Goal: Task Accomplishment & Management: Manage account settings

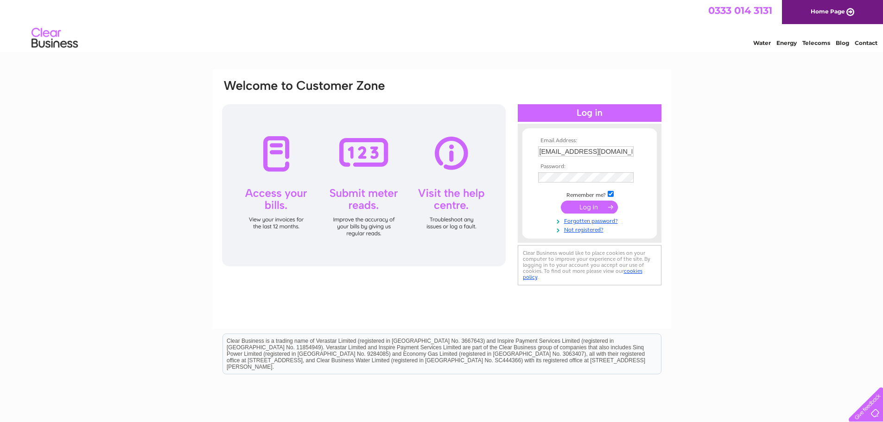
drag, startPoint x: 596, startPoint y: 206, endPoint x: 695, endPoint y: 178, distance: 102.8
click at [695, 178] on div "Email Address: office.monstrust@gmail.com Password:" at bounding box center [441, 279] width 883 height 418
click at [612, 191] on input "checkbox" at bounding box center [611, 194] width 6 height 6
checkbox input "false"
click at [750, 171] on div "Email Address: office.monstrust@gmail.com Password:" at bounding box center [441, 279] width 883 height 418
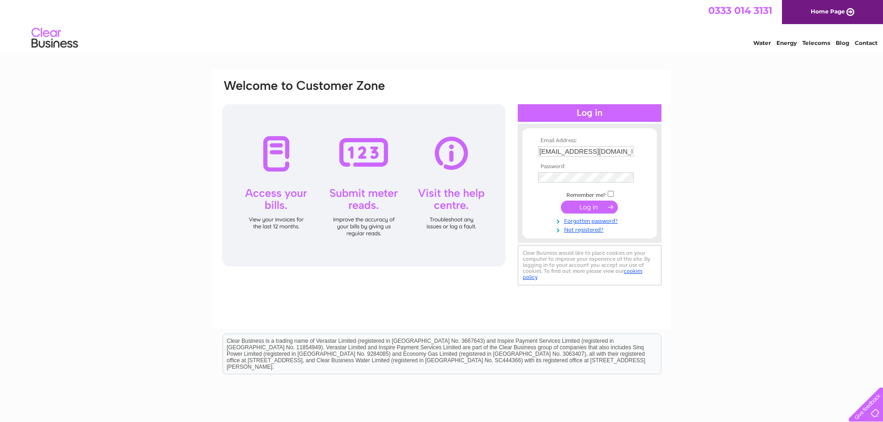
click at [585, 205] on input "submit" at bounding box center [589, 207] width 57 height 13
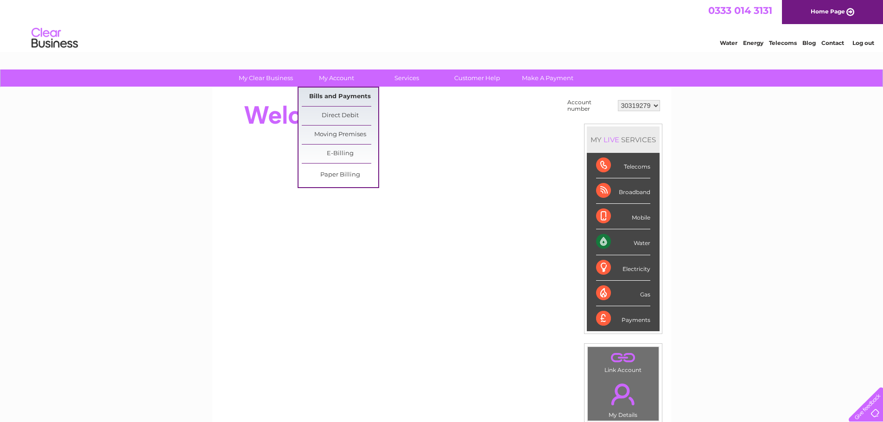
drag, startPoint x: 0, startPoint y: 0, endPoint x: 341, endPoint y: 95, distance: 353.8
click at [341, 95] on link "Bills and Payments" at bounding box center [340, 97] width 76 height 19
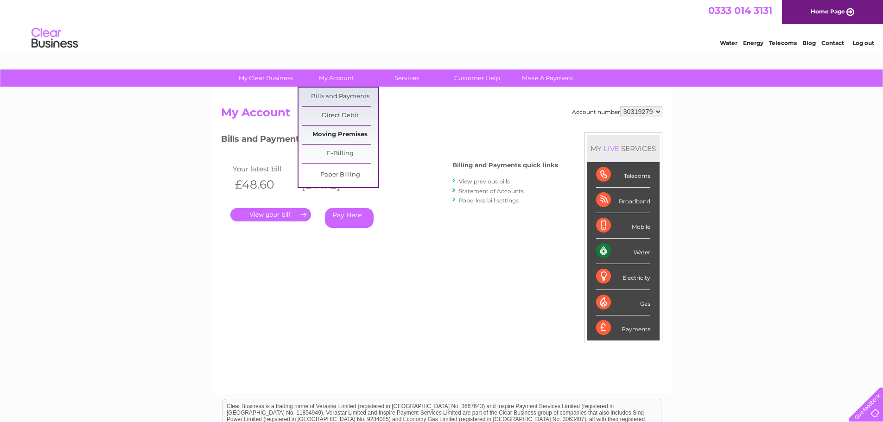
click at [343, 133] on link "Moving Premises" at bounding box center [340, 135] width 76 height 19
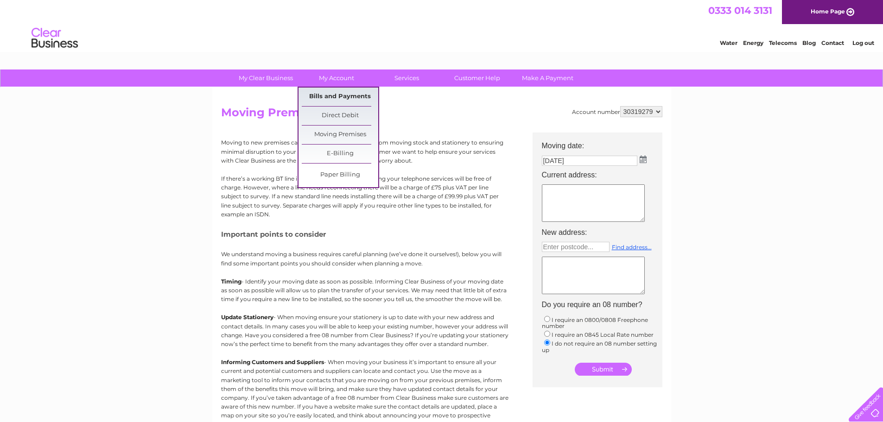
click at [362, 92] on link "Bills and Payments" at bounding box center [340, 97] width 76 height 19
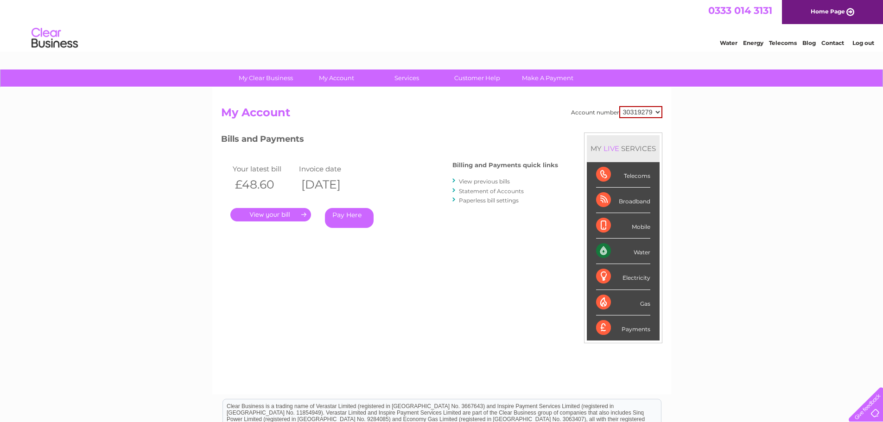
click at [496, 182] on link "View previous bills" at bounding box center [484, 181] width 51 height 7
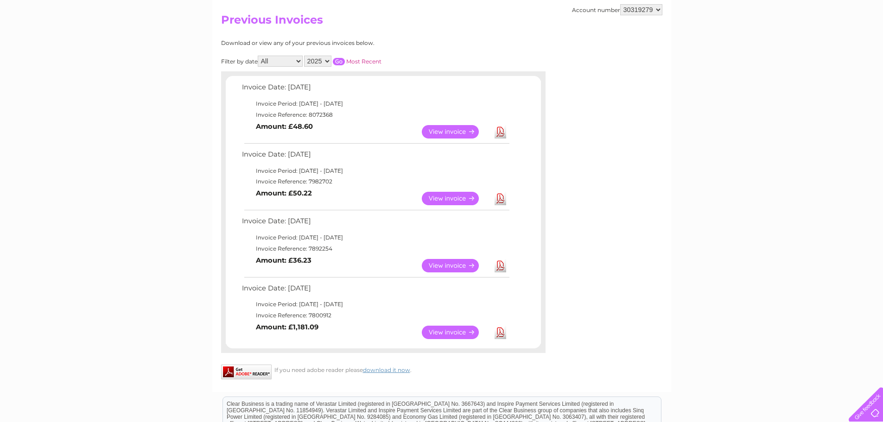
click at [455, 261] on link "View" at bounding box center [456, 265] width 68 height 13
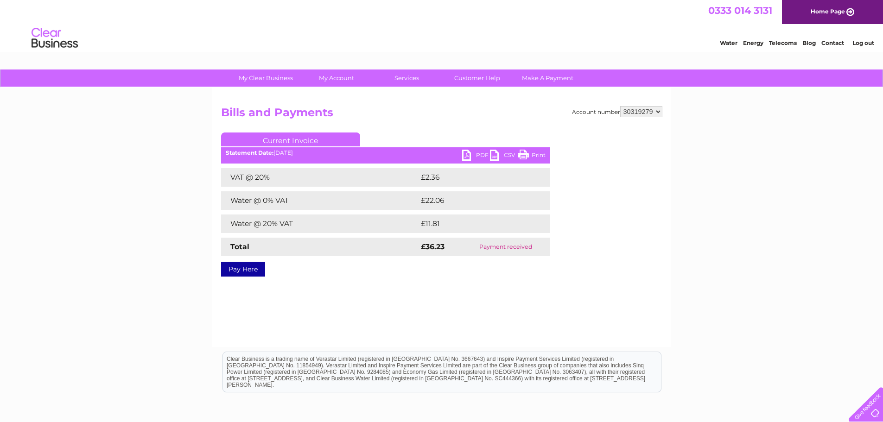
click at [474, 155] on link "PDF" at bounding box center [476, 156] width 28 height 13
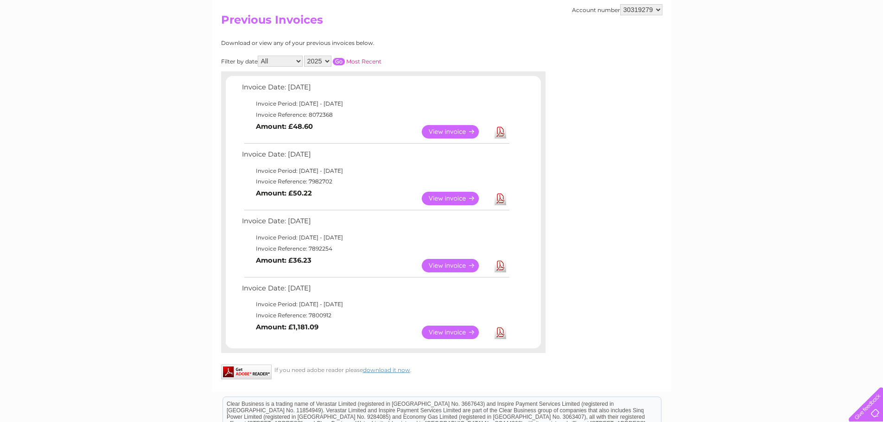
click at [499, 332] on link "Download" at bounding box center [501, 332] width 12 height 13
click at [498, 195] on link "Download" at bounding box center [501, 198] width 12 height 13
click at [501, 132] on link "Download" at bounding box center [501, 131] width 12 height 13
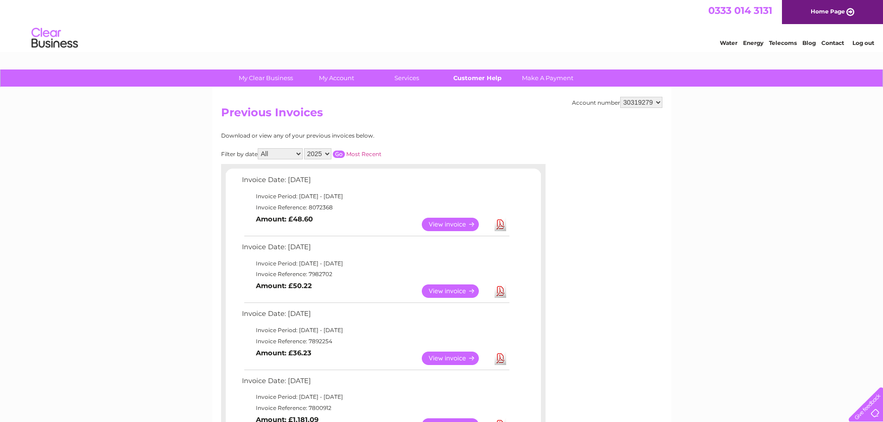
drag, startPoint x: 470, startPoint y: 74, endPoint x: 475, endPoint y: 76, distance: 5.6
click at [470, 74] on link "Customer Help" at bounding box center [477, 78] width 76 height 17
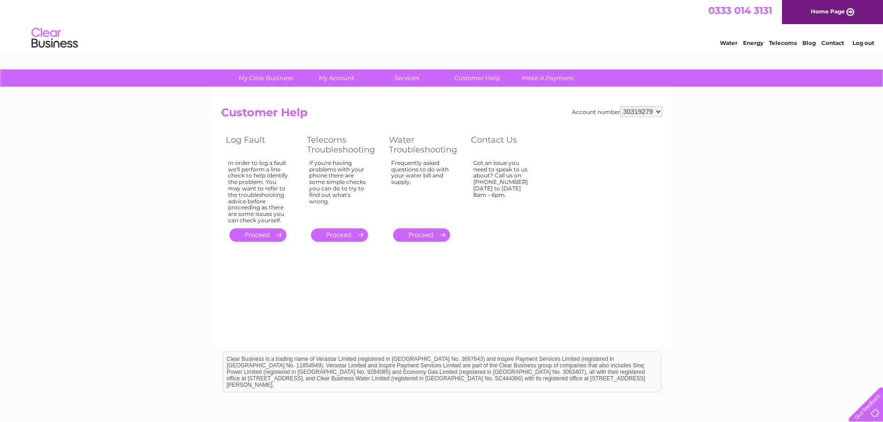
click at [421, 232] on link "." at bounding box center [421, 235] width 57 height 13
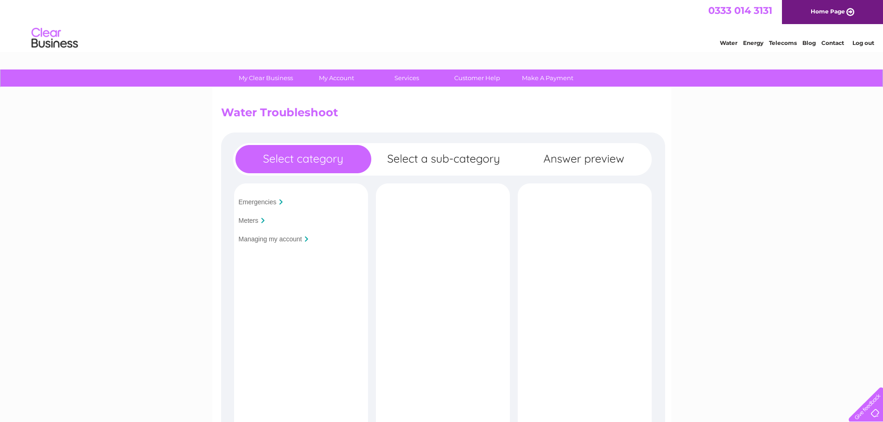
click at [262, 242] on input "Managing my account" at bounding box center [271, 239] width 64 height 7
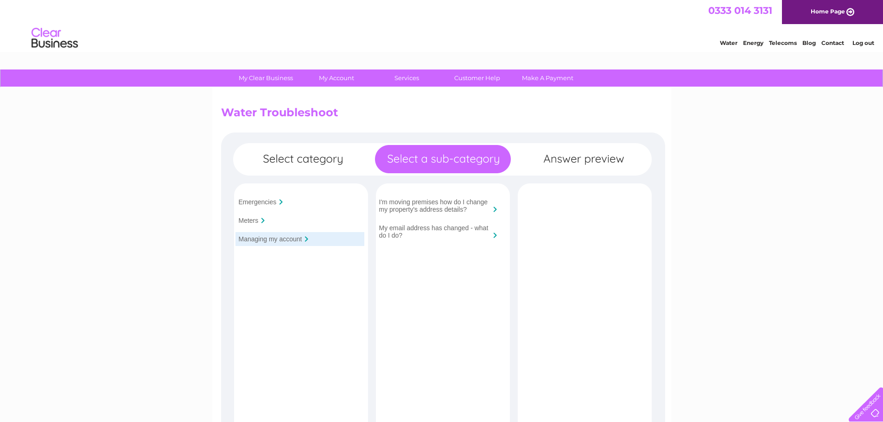
click at [272, 218] on div "Meters" at bounding box center [300, 221] width 129 height 14
click at [249, 217] on input "Meters" at bounding box center [249, 220] width 20 height 7
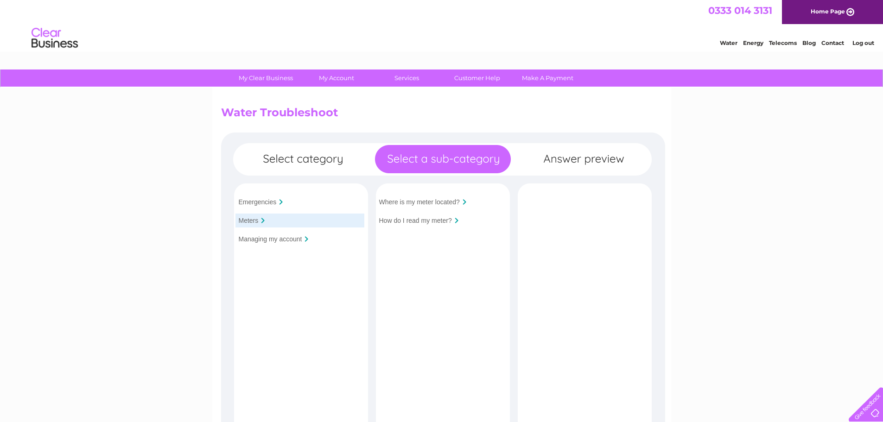
click at [424, 201] on input "Where is my meter located?" at bounding box center [419, 201] width 81 height 7
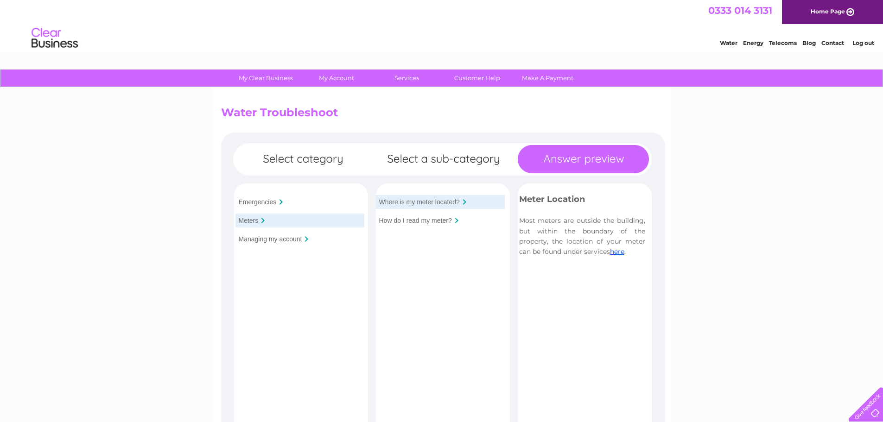
click at [253, 199] on input "Emergencies" at bounding box center [258, 201] width 38 height 7
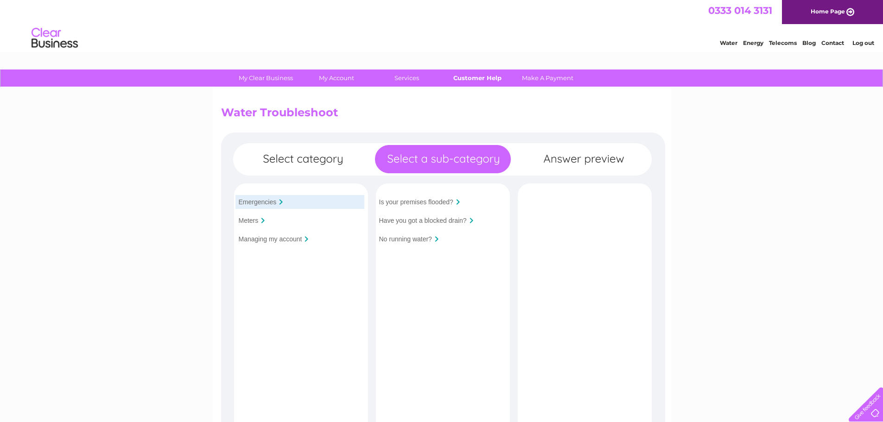
click at [486, 79] on link "Customer Help" at bounding box center [477, 78] width 76 height 17
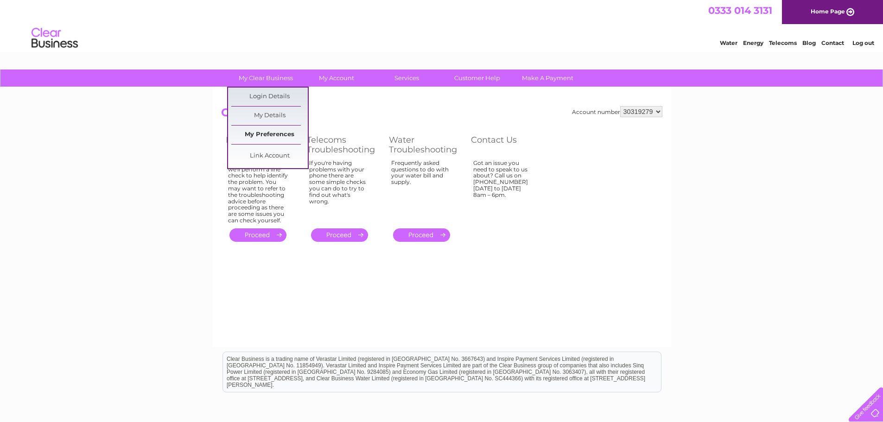
click at [272, 134] on link "My Preferences" at bounding box center [269, 135] width 76 height 19
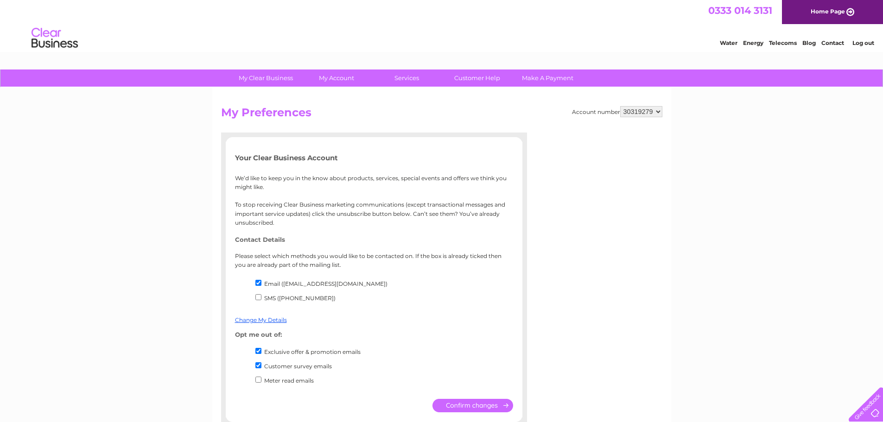
click at [856, 44] on link "Log out" at bounding box center [864, 42] width 22 height 7
